Goal: Information Seeking & Learning: Find specific fact

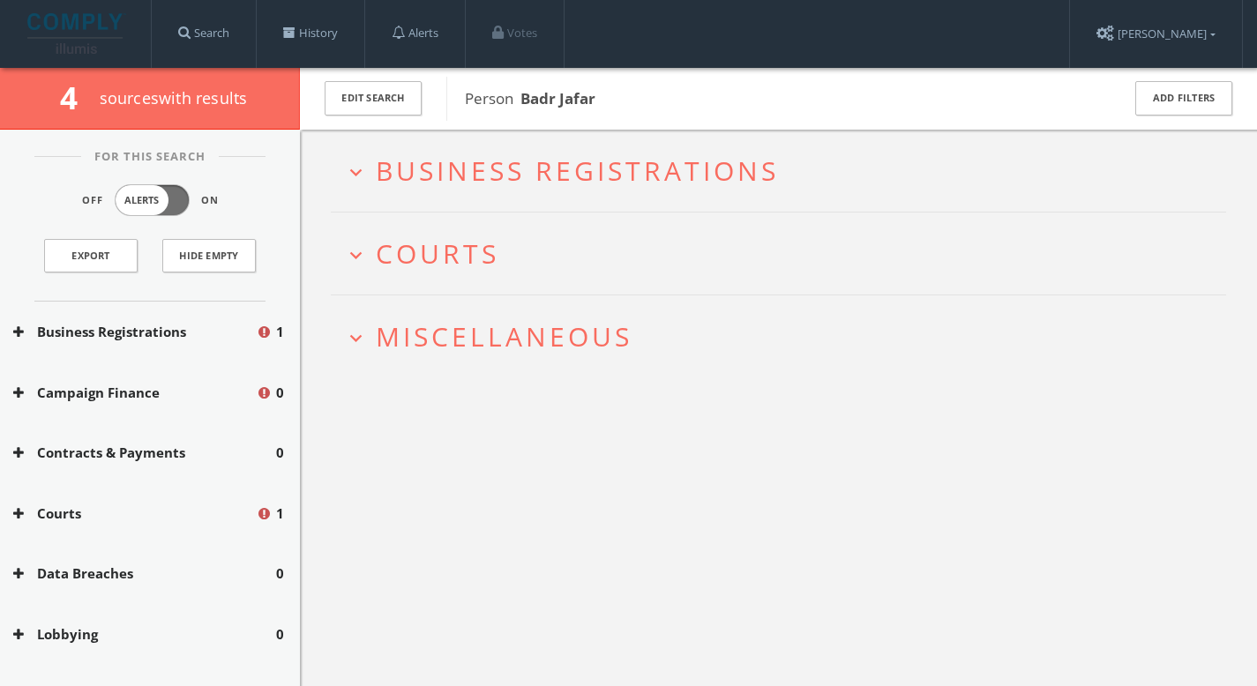
click at [468, 169] on span "Business Registrations" at bounding box center [577, 171] width 403 height 36
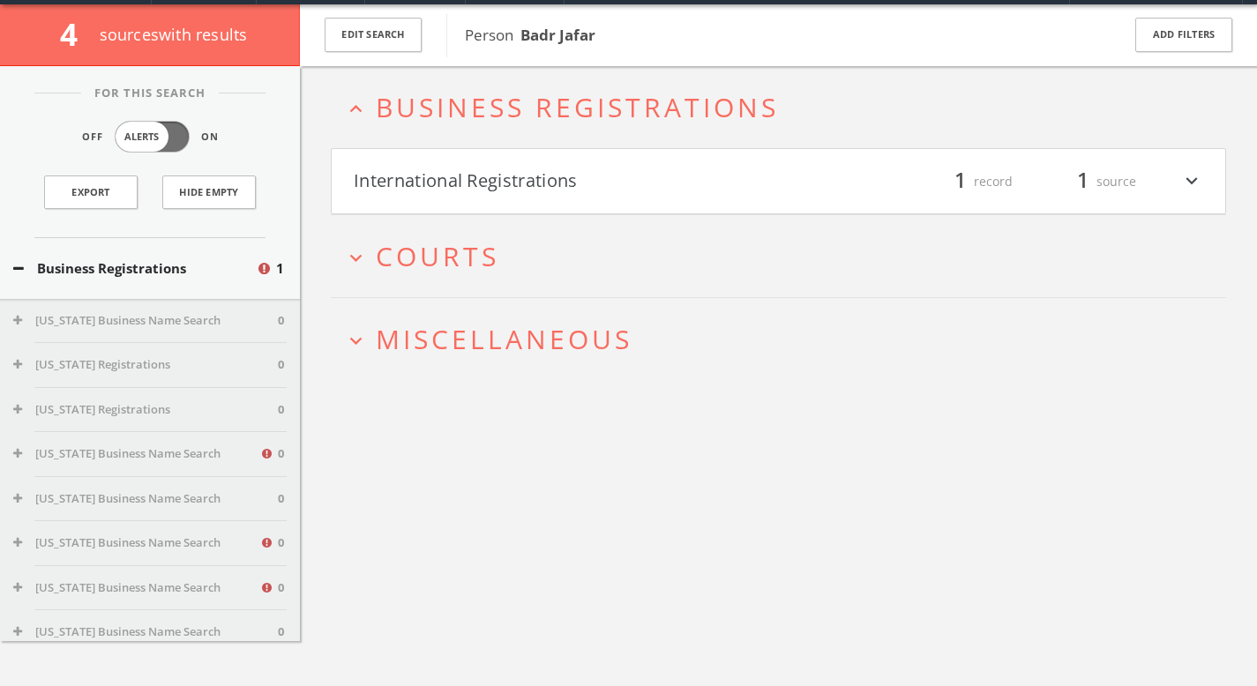
click at [501, 268] on button "expand_more Courts" at bounding box center [785, 256] width 882 height 29
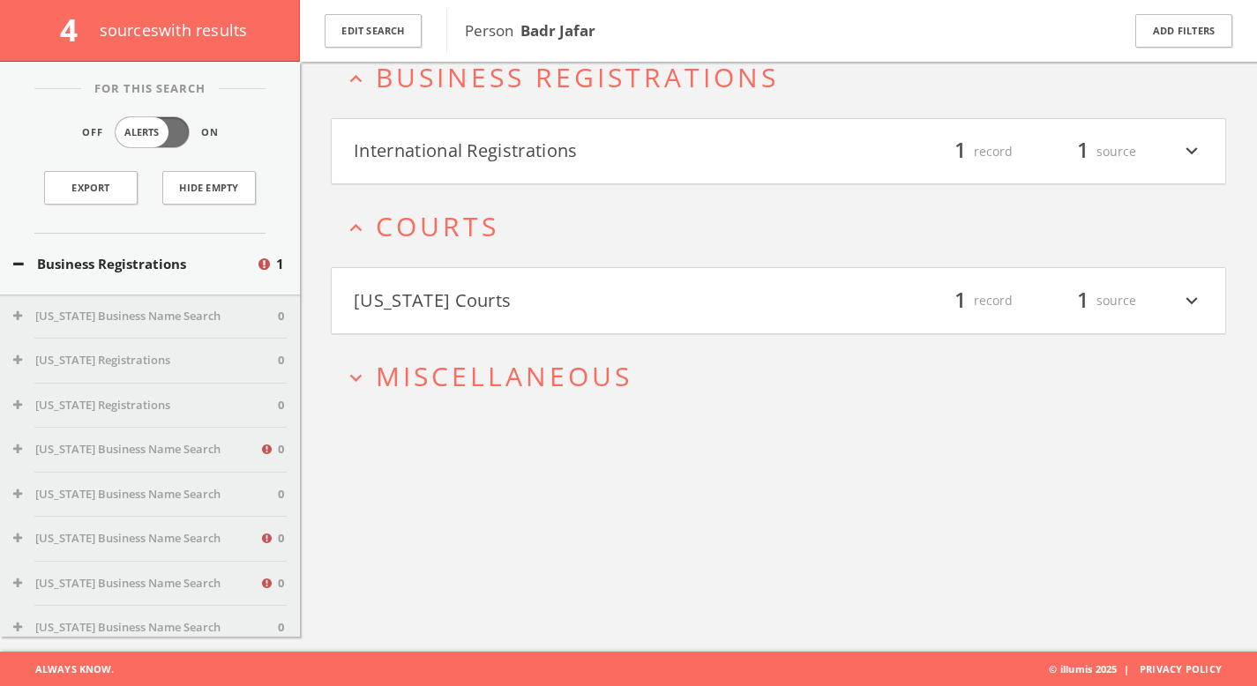
click at [505, 291] on button "[US_STATE] Courts" at bounding box center [566, 301] width 425 height 30
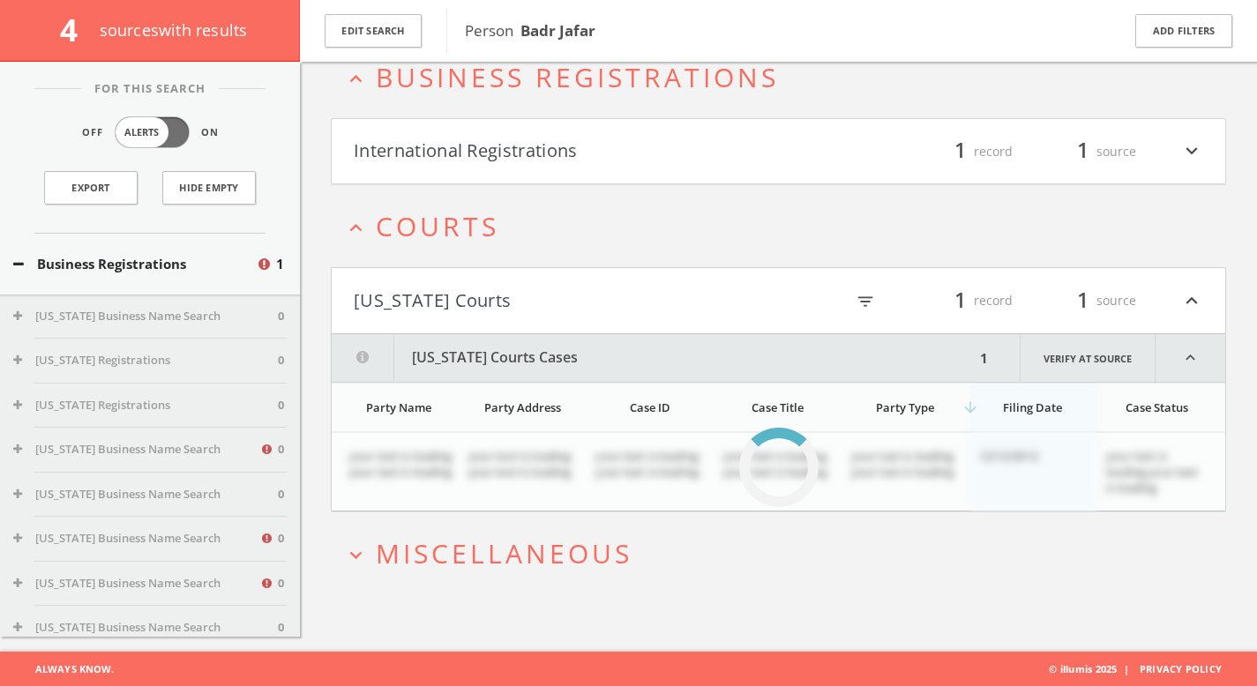
scroll to position [105, 0]
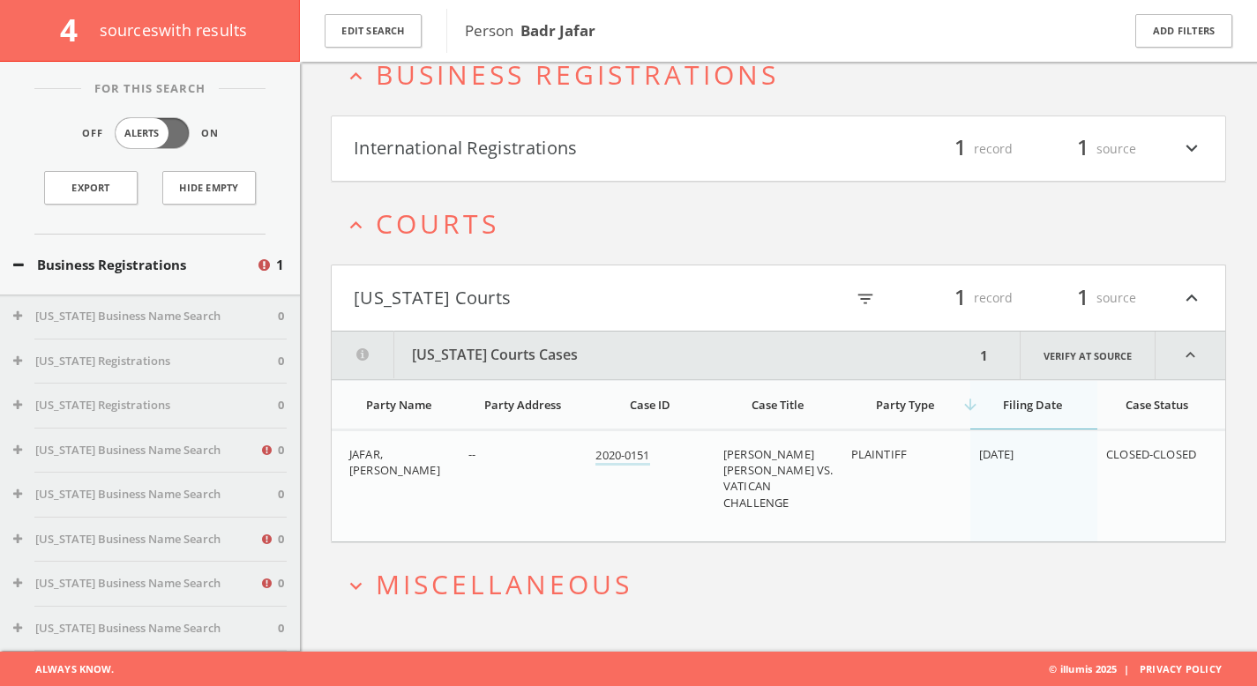
click at [552, 591] on span "Miscellaneous" at bounding box center [504, 584] width 257 height 36
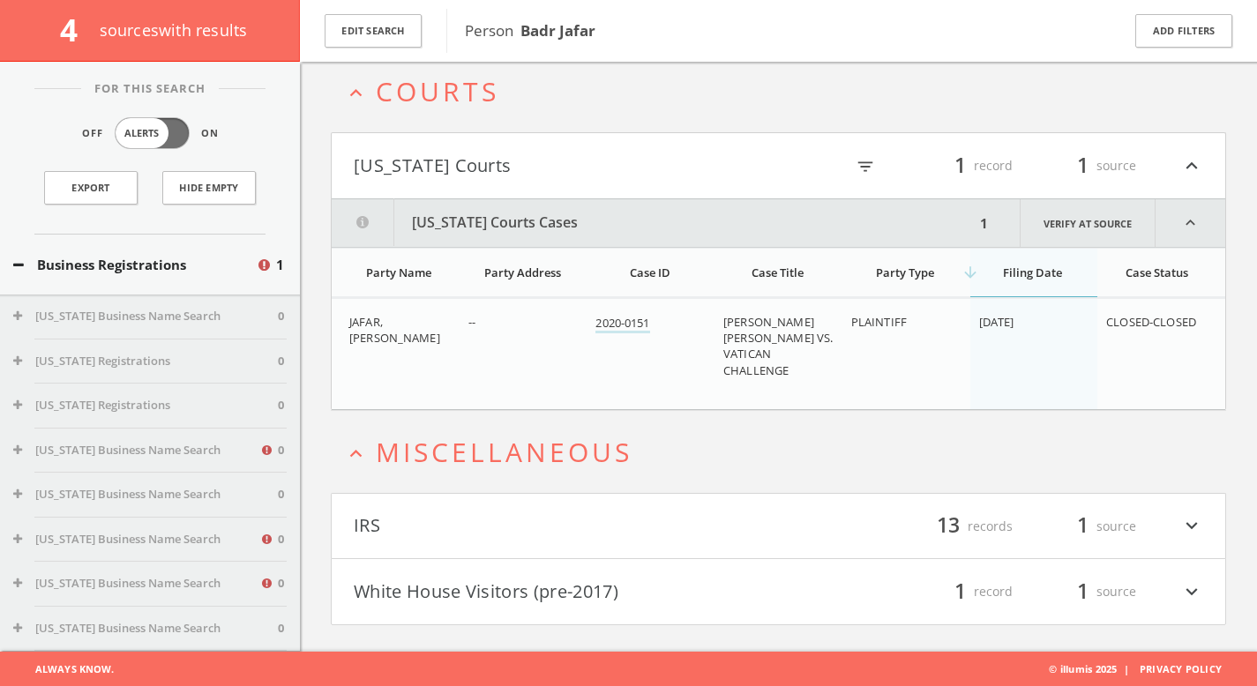
click at [552, 591] on button "White House Visitors (pre-2017)" at bounding box center [566, 592] width 425 height 30
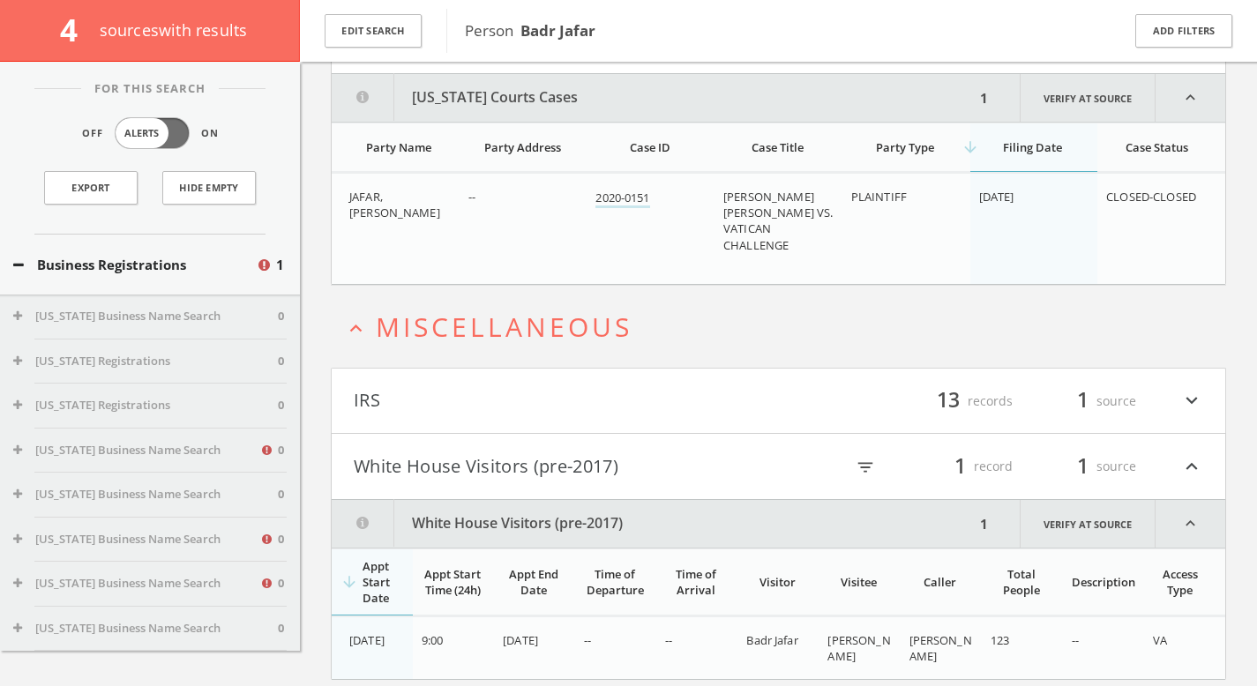
scroll to position [418, 0]
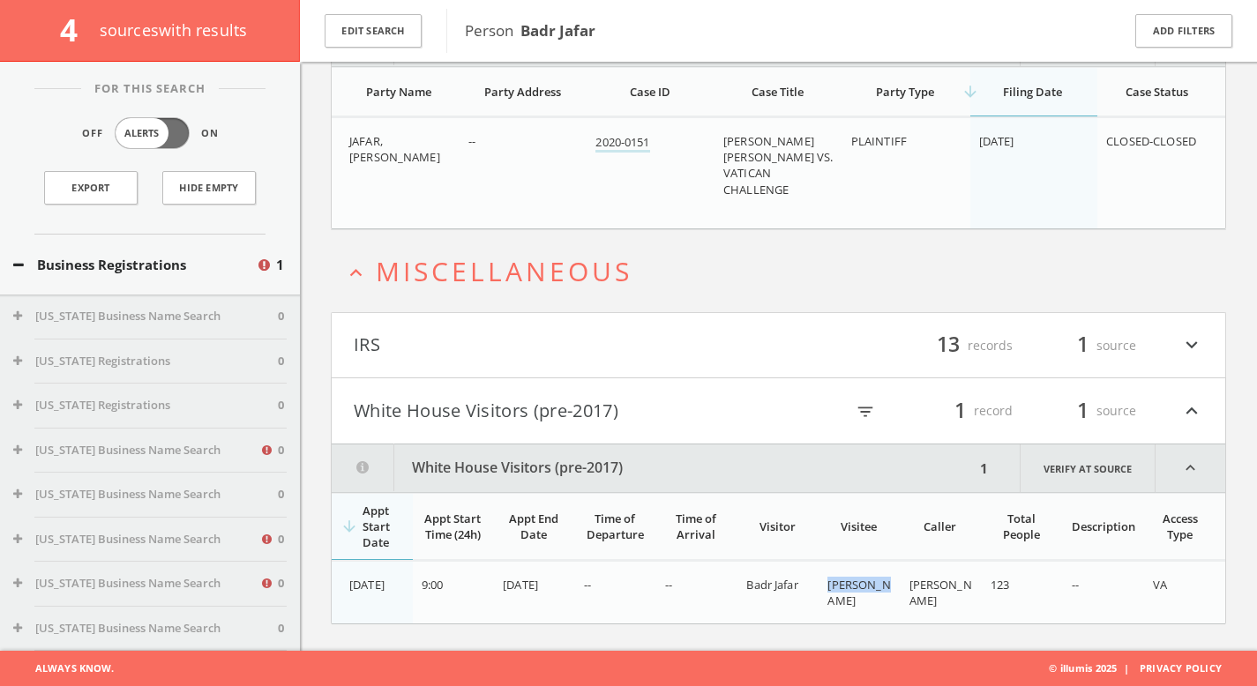
drag, startPoint x: 824, startPoint y: 583, endPoint x: 883, endPoint y: 596, distance: 60.6
click at [883, 596] on td "[PERSON_NAME]" at bounding box center [859, 593] width 81 height 63
copy span "[PERSON_NAME]"
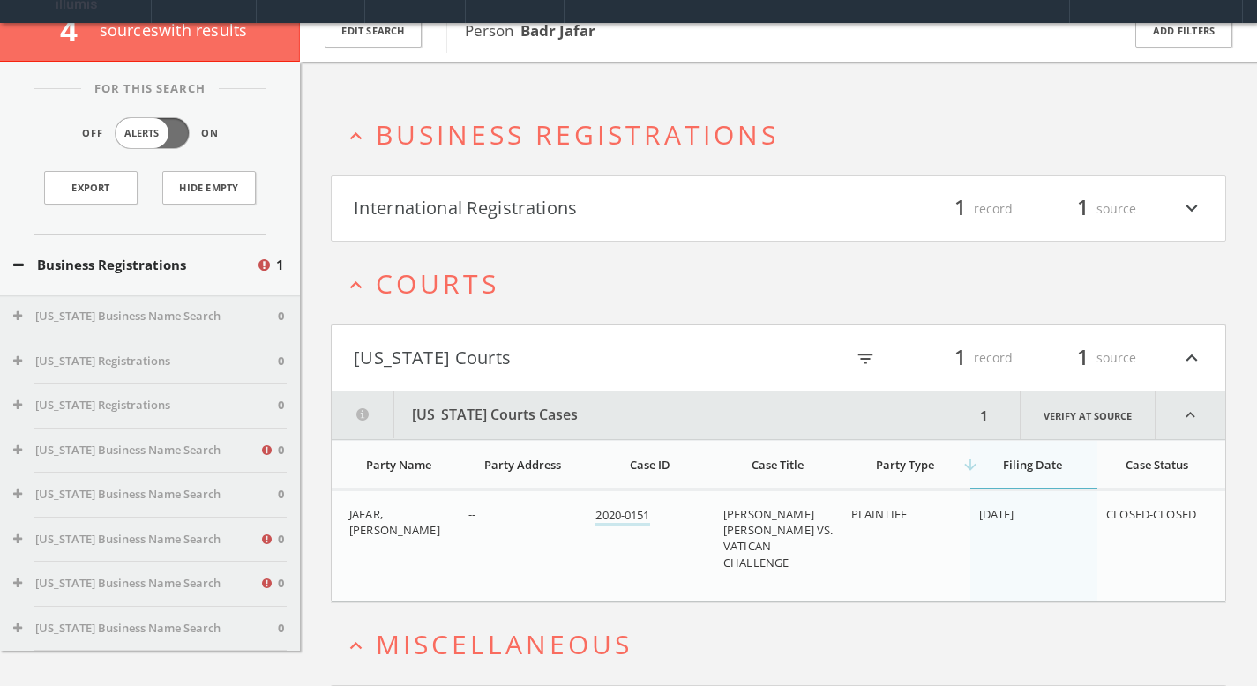
scroll to position [0, 0]
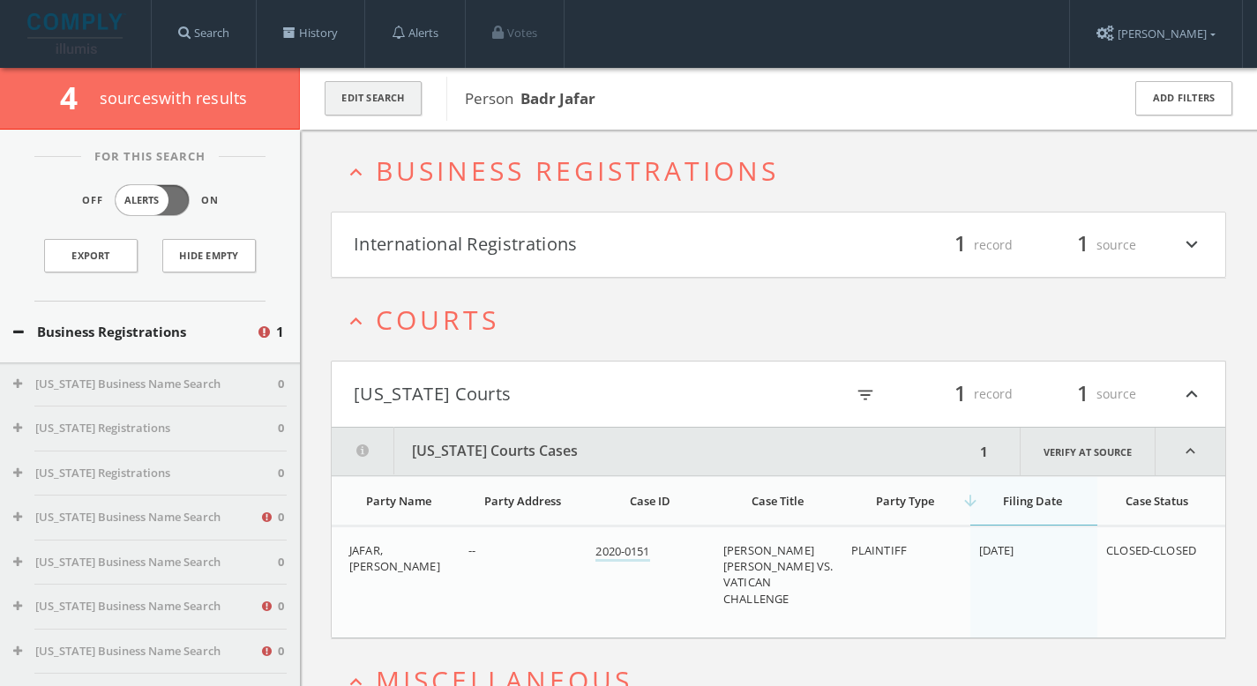
click at [405, 93] on button "Edit Search" at bounding box center [373, 98] width 97 height 34
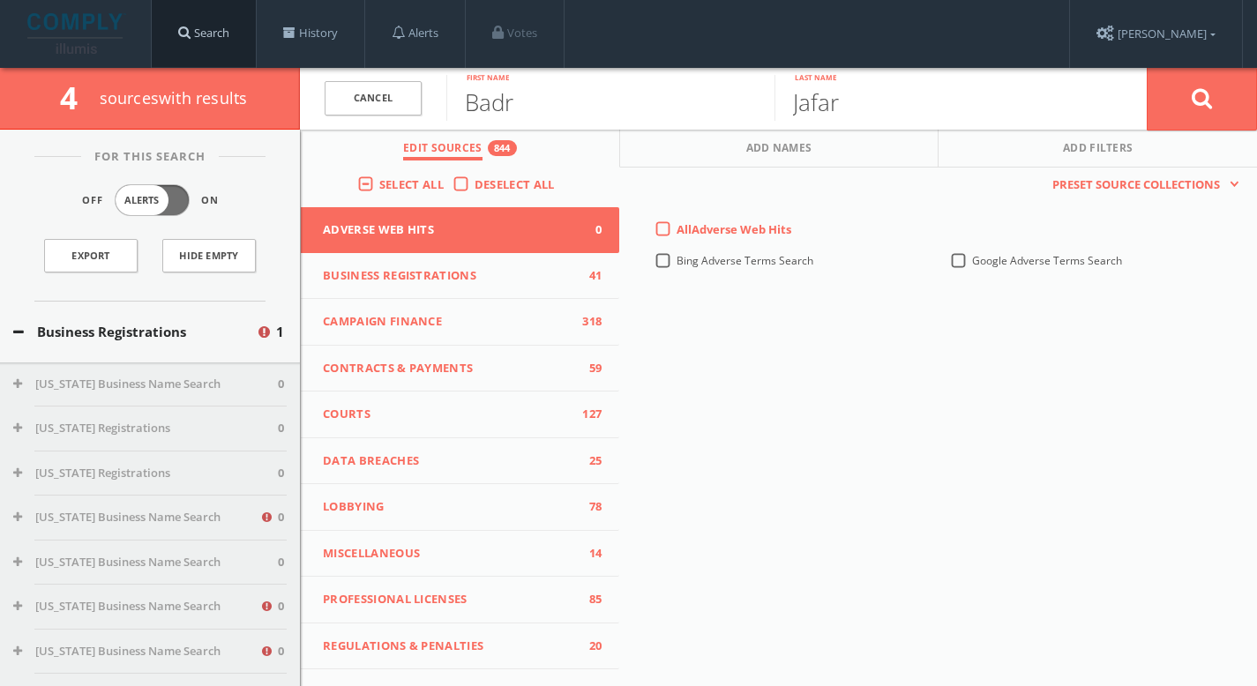
click at [228, 35] on link "Search" at bounding box center [204, 33] width 104 height 67
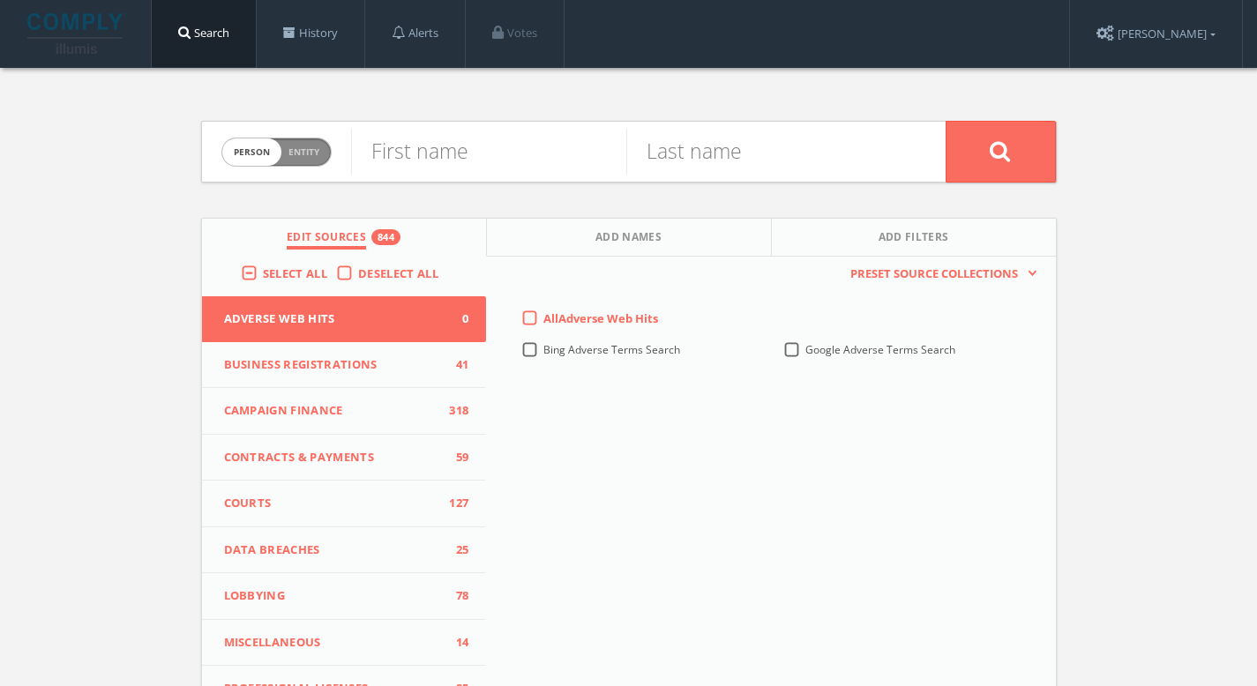
click at [311, 141] on span "Person Entity" at bounding box center [276, 151] width 109 height 27
checkbox input "true"
click at [441, 159] on input "text" at bounding box center [648, 152] width 595 height 46
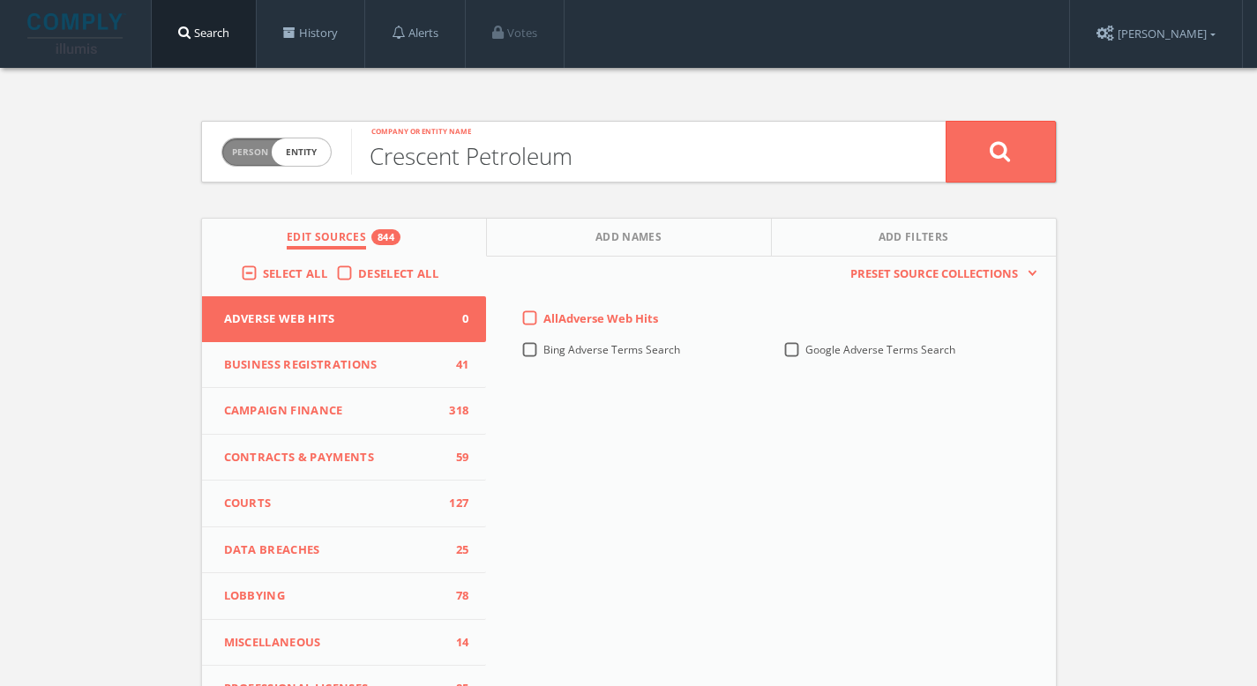
type input "Crescent Petroleum"
click at [984, 154] on button at bounding box center [1001, 152] width 110 height 62
